Goal: Find specific page/section: Find specific page/section

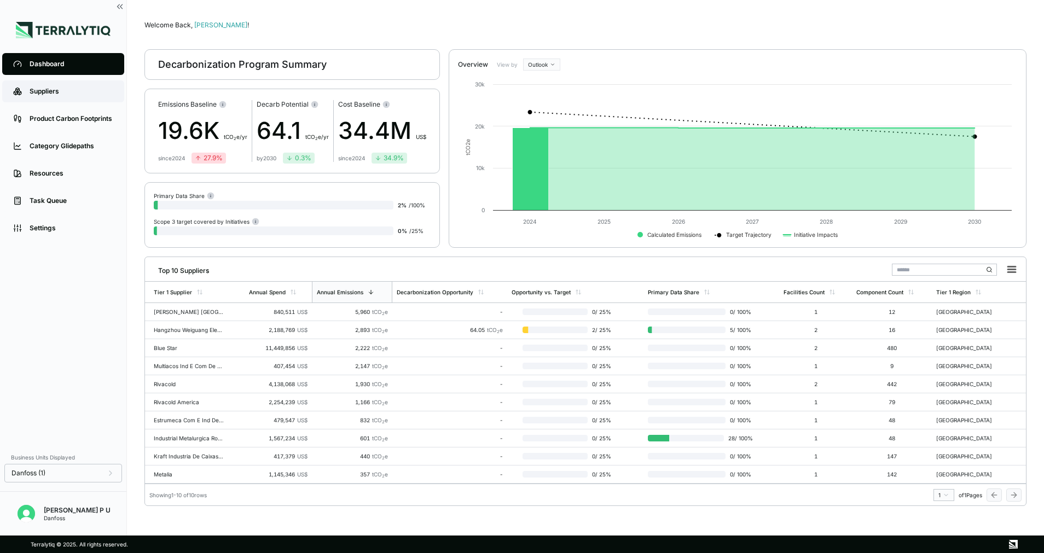
click at [54, 92] on div "Suppliers" at bounding box center [72, 91] width 84 height 9
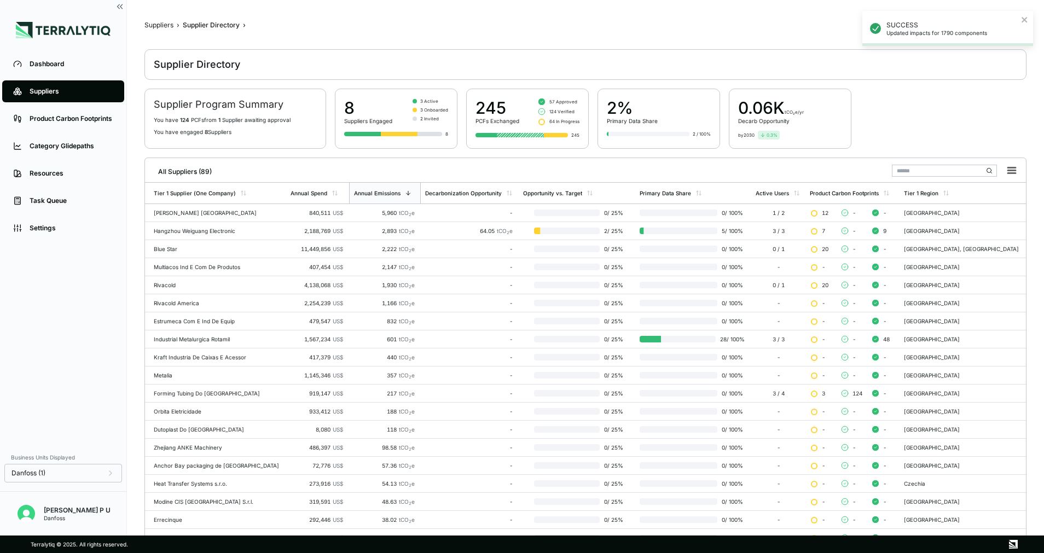
click at [157, 24] on div "Suppliers" at bounding box center [159, 25] width 29 height 9
